Goal: Task Accomplishment & Management: Manage account settings

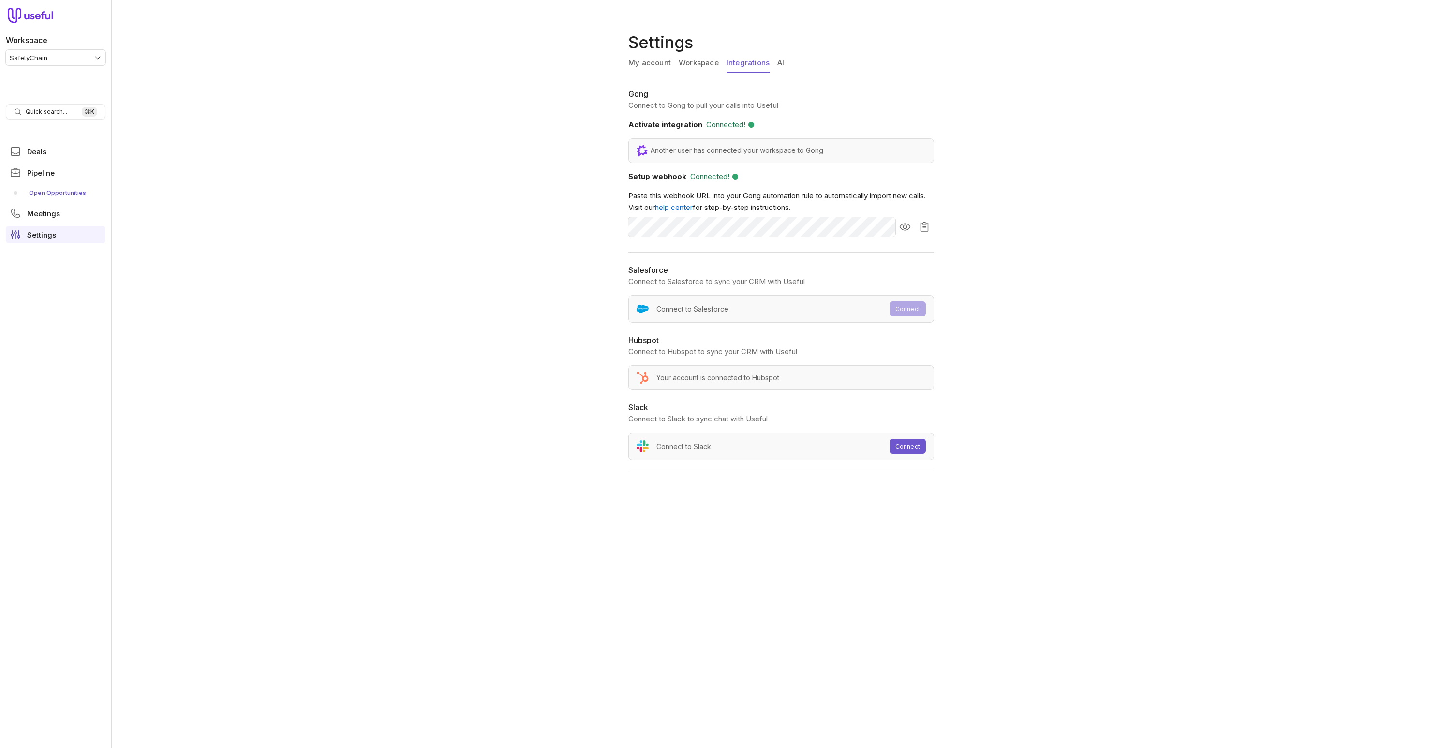
click at [65, 193] on link "Open Opportunities" at bounding box center [56, 192] width 100 height 15
